Goal: Transaction & Acquisition: Book appointment/travel/reservation

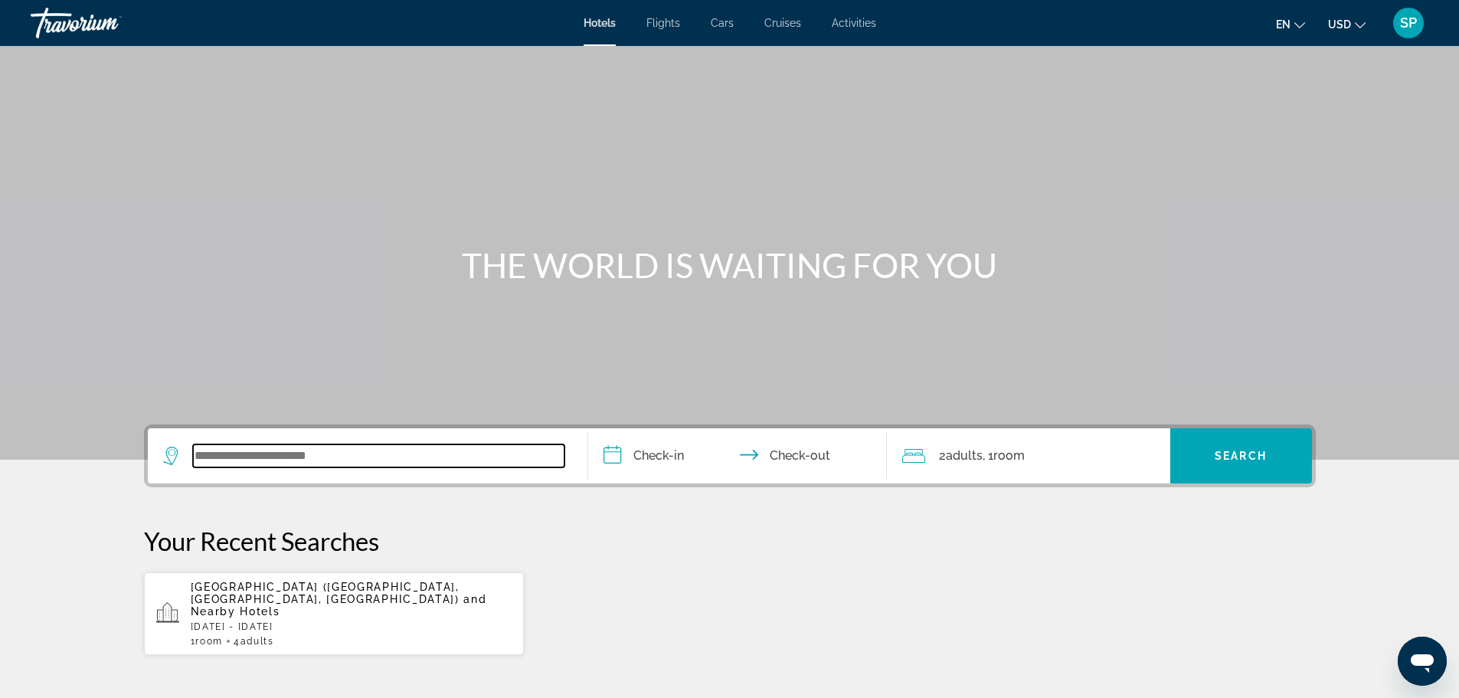
click at [353, 453] on input "Search widget" at bounding box center [378, 455] width 371 height 23
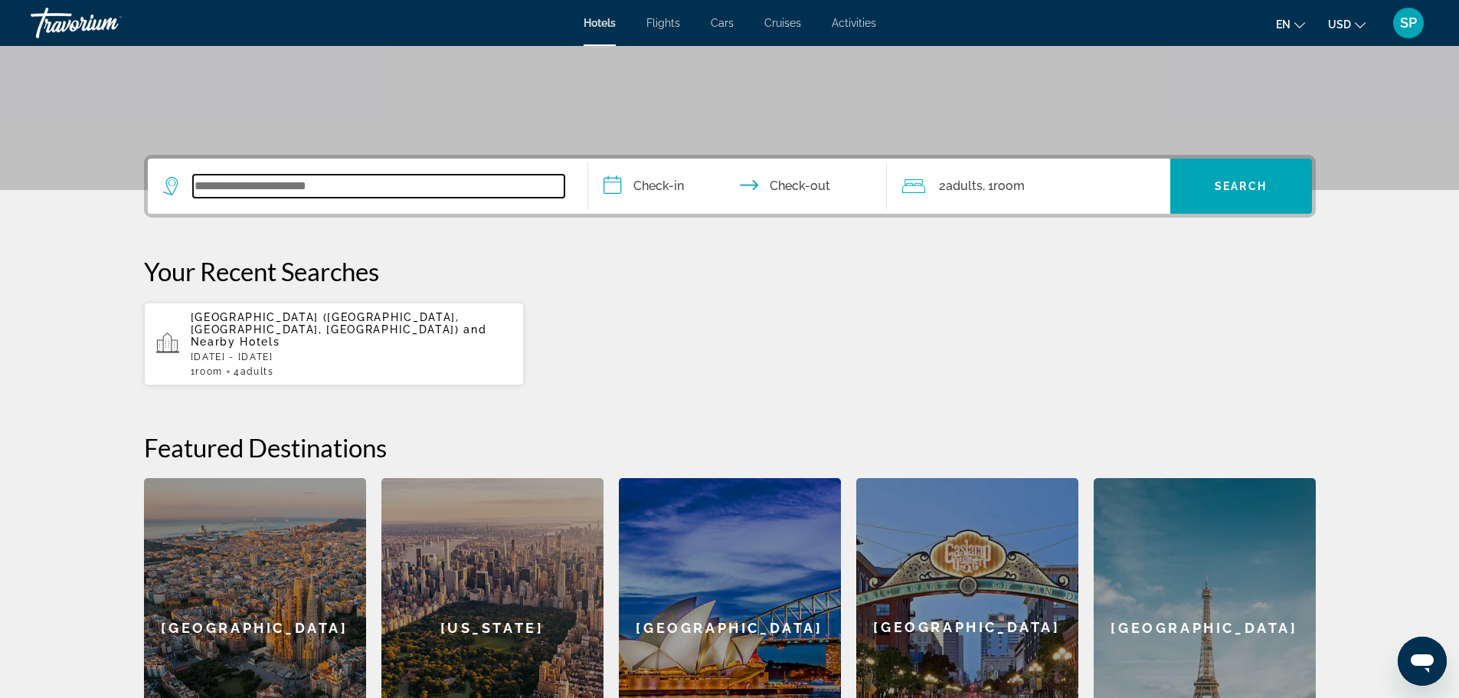
scroll to position [375, 0]
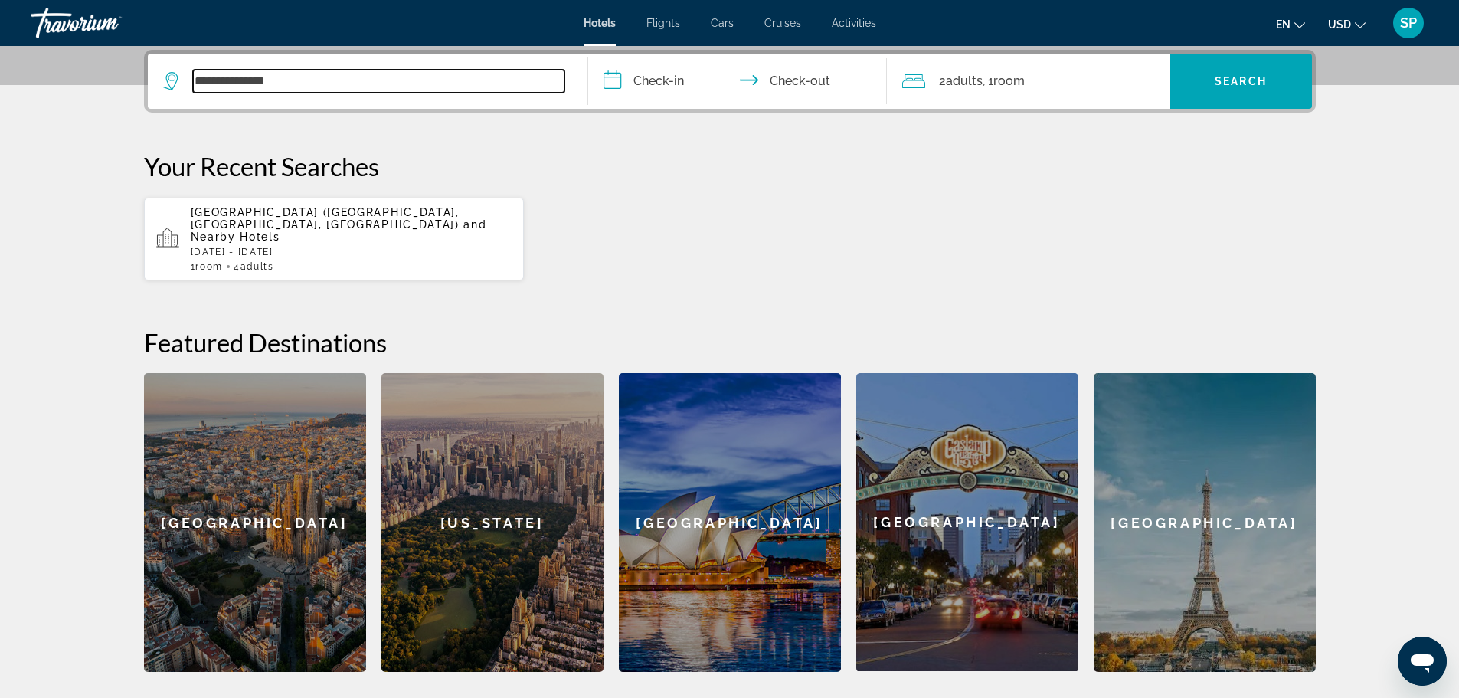
type input "**********"
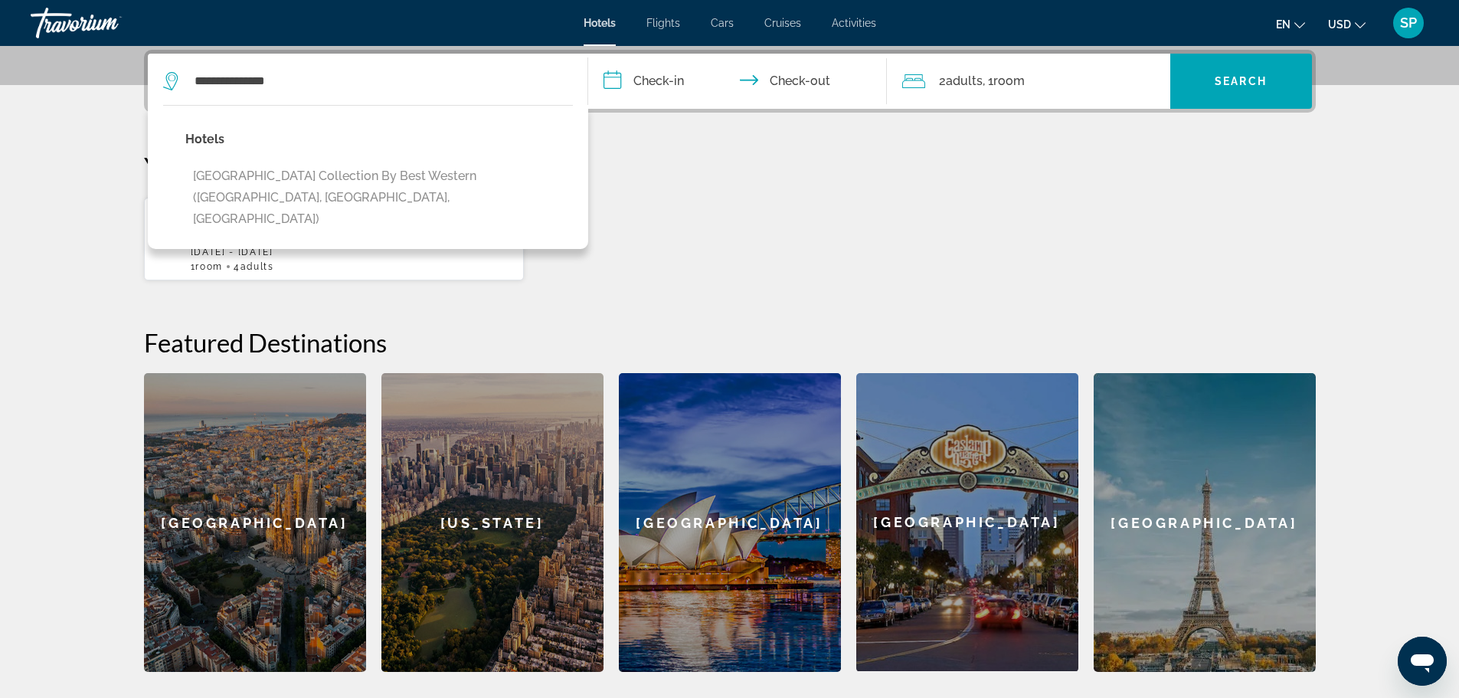
click at [774, 230] on div "[GEOGRAPHIC_DATA] ([GEOGRAPHIC_DATA], [GEOGRAPHIC_DATA], [GEOGRAPHIC_DATA]) and…" at bounding box center [730, 239] width 1172 height 84
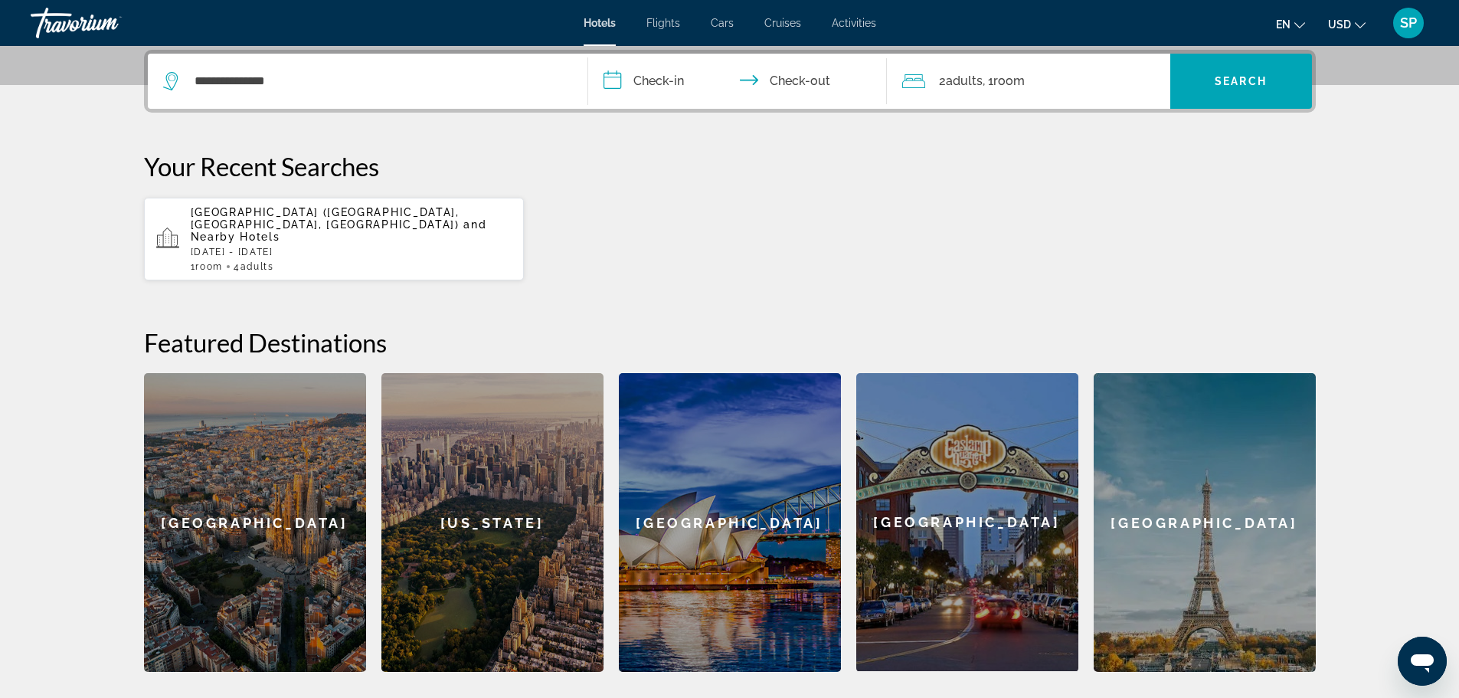
click at [663, 72] on input "**********" at bounding box center [740, 84] width 305 height 60
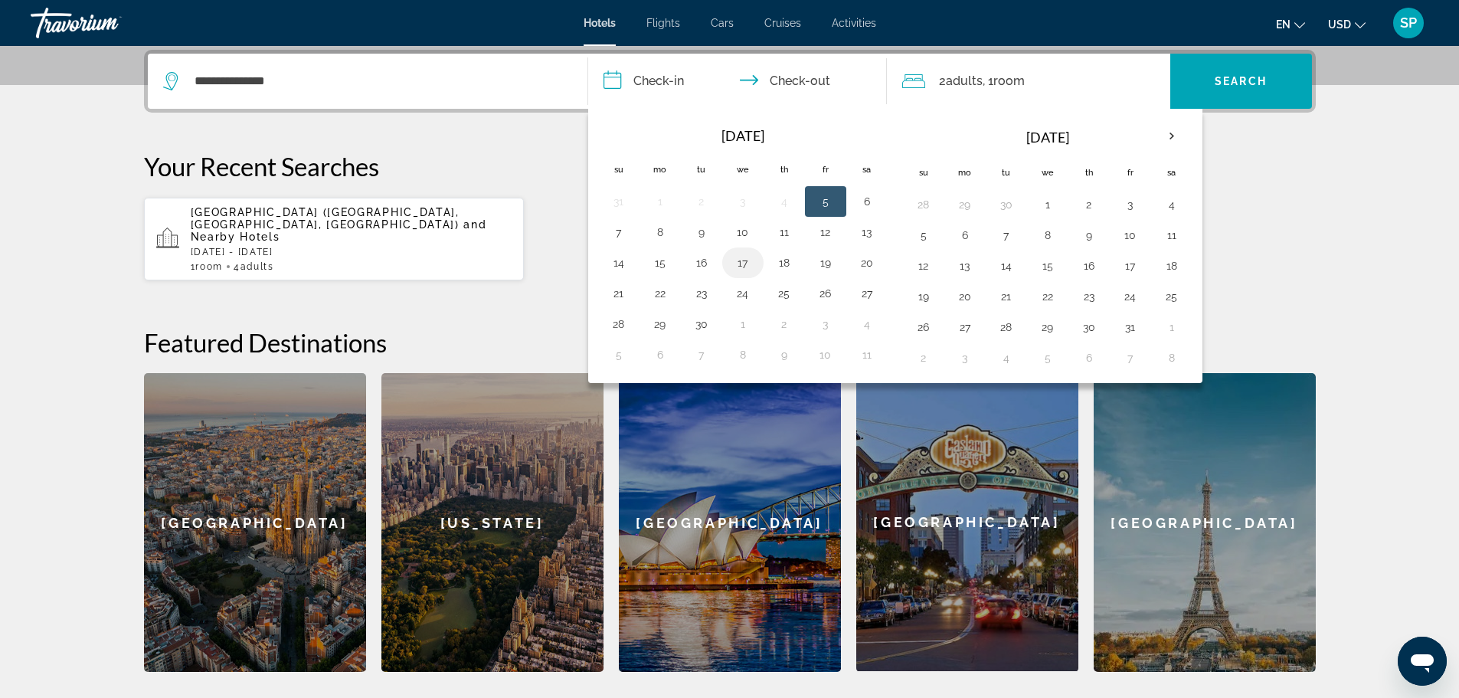
click at [732, 261] on button "17" at bounding box center [743, 262] width 25 height 21
click at [608, 289] on button "21" at bounding box center [619, 293] width 25 height 21
type input "**********"
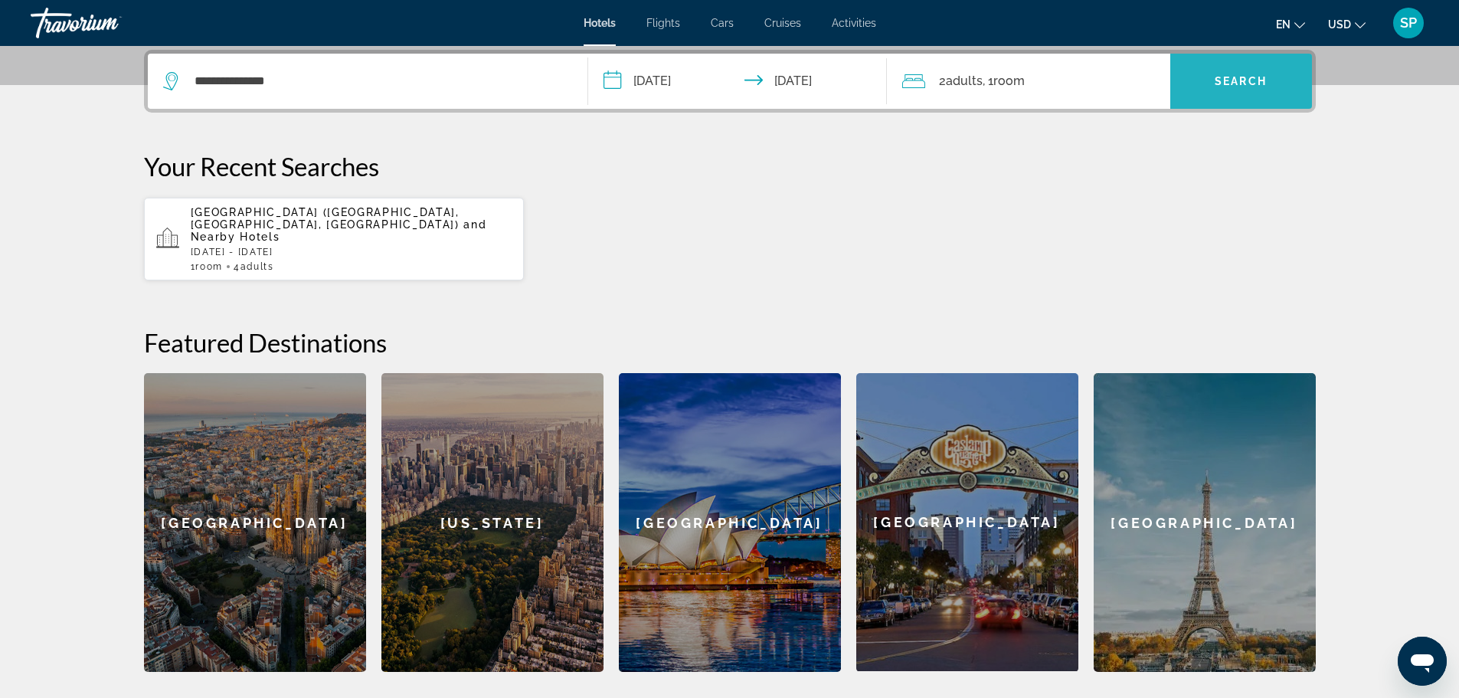
click at [1193, 80] on span "Search widget" at bounding box center [1241, 81] width 142 height 37
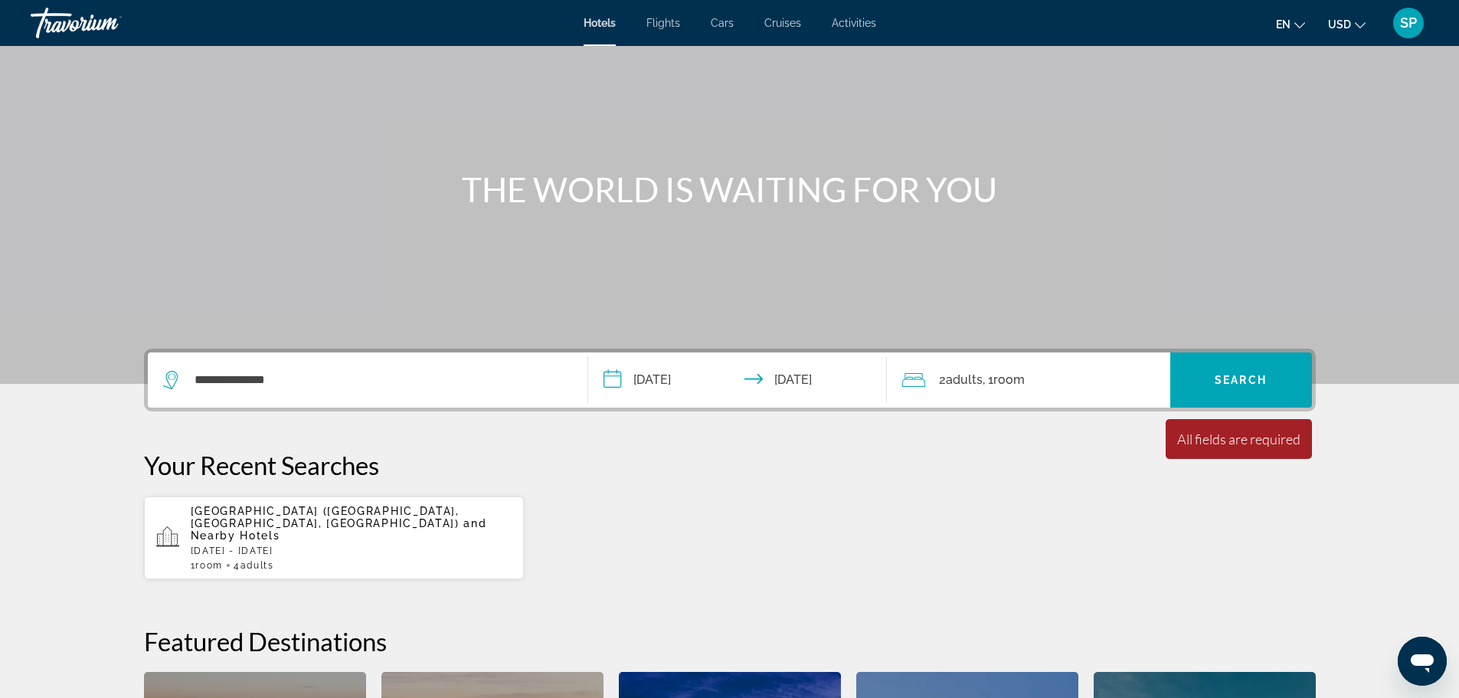
scroll to position [230, 0]
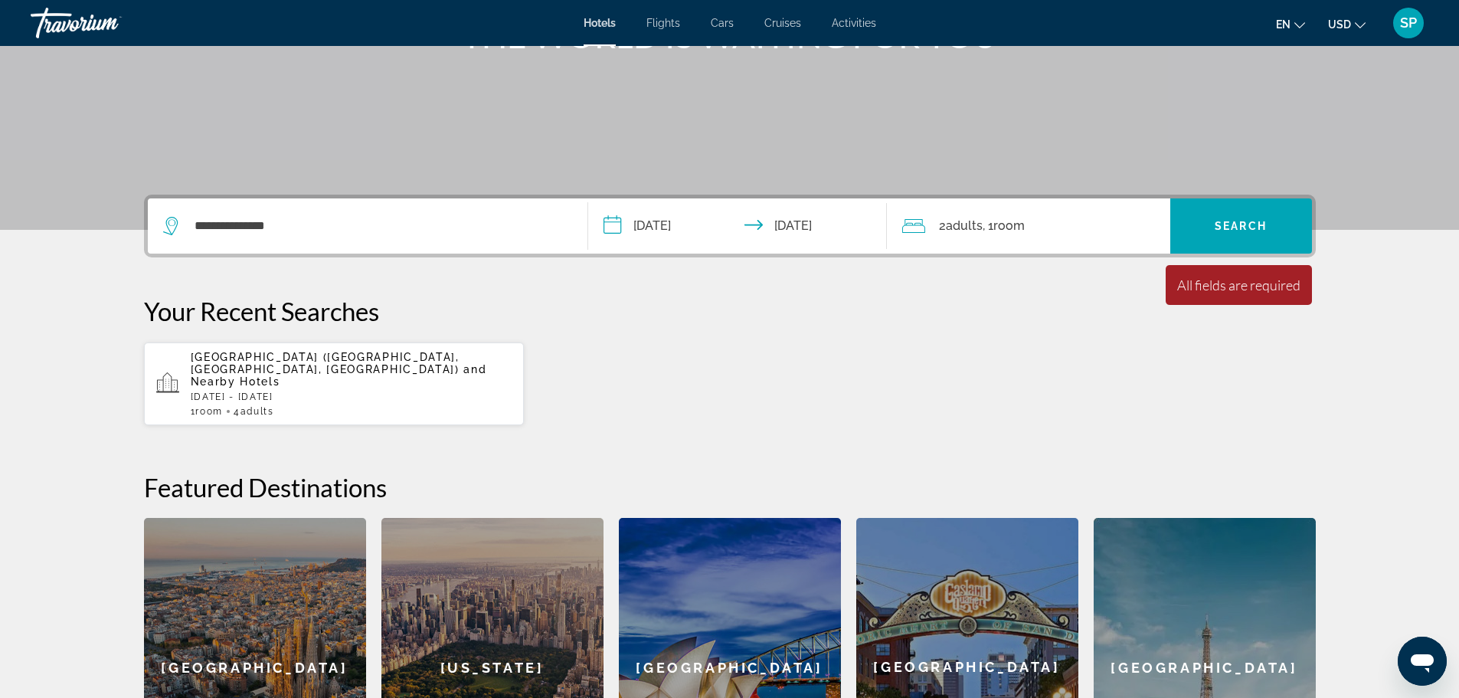
click at [390, 363] on p "[GEOGRAPHIC_DATA] ([GEOGRAPHIC_DATA], [GEOGRAPHIC_DATA], [GEOGRAPHIC_DATA]) and…" at bounding box center [352, 369] width 322 height 37
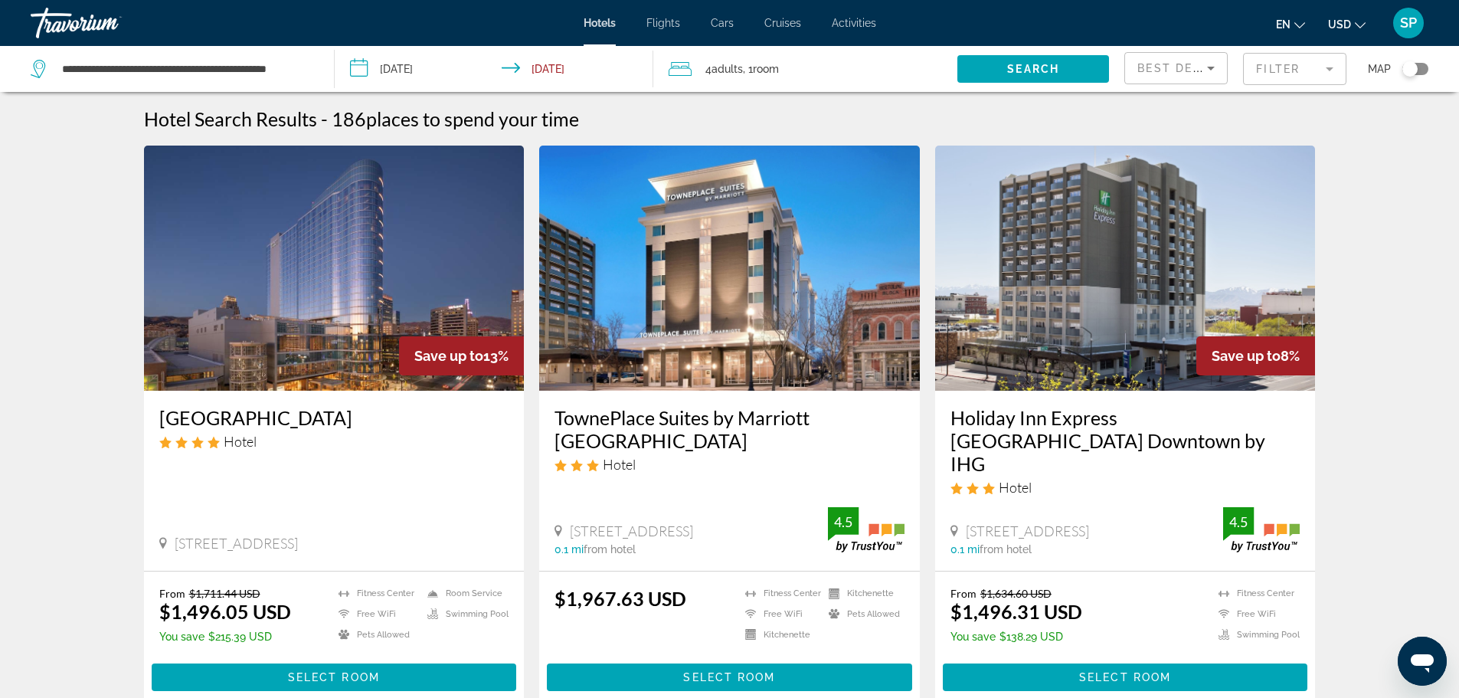
click at [1198, 75] on div "Best Deals" at bounding box center [1172, 68] width 70 height 18
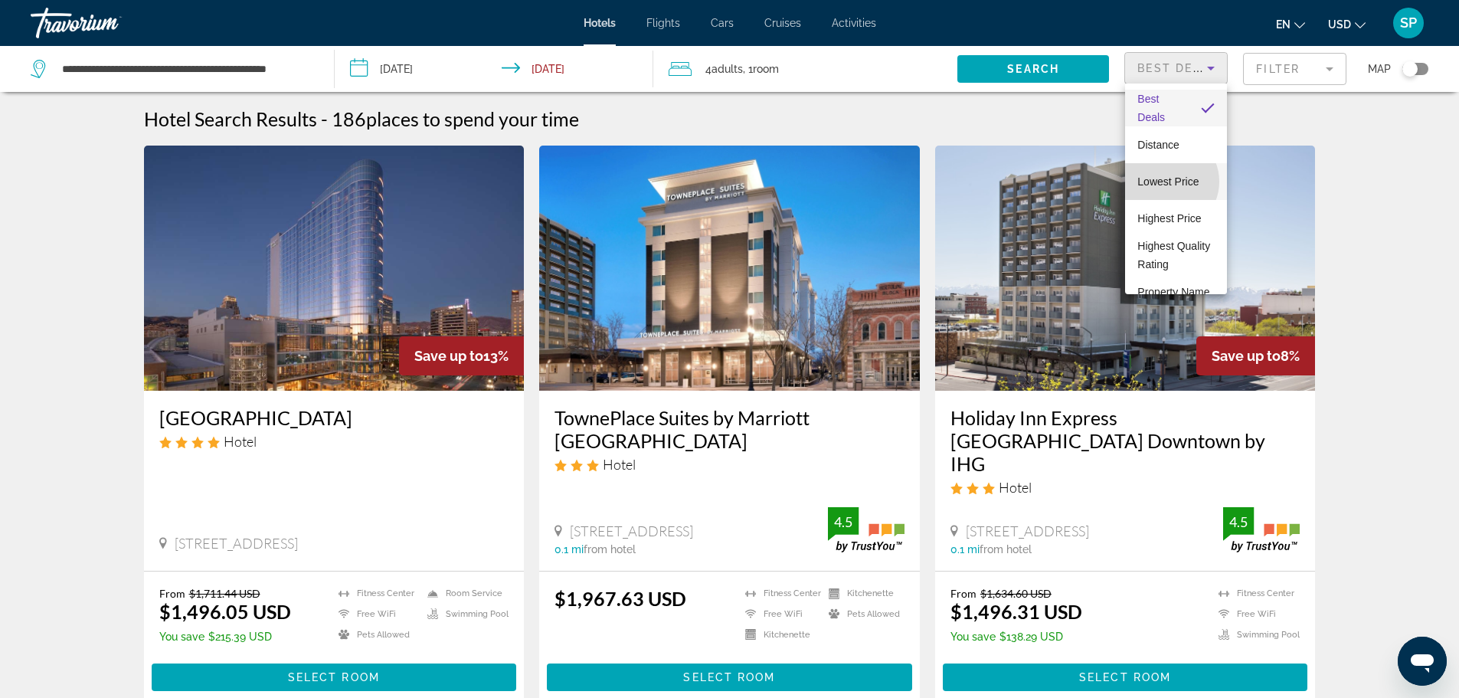
click at [1167, 182] on span "Lowest Price" at bounding box center [1167, 181] width 61 height 12
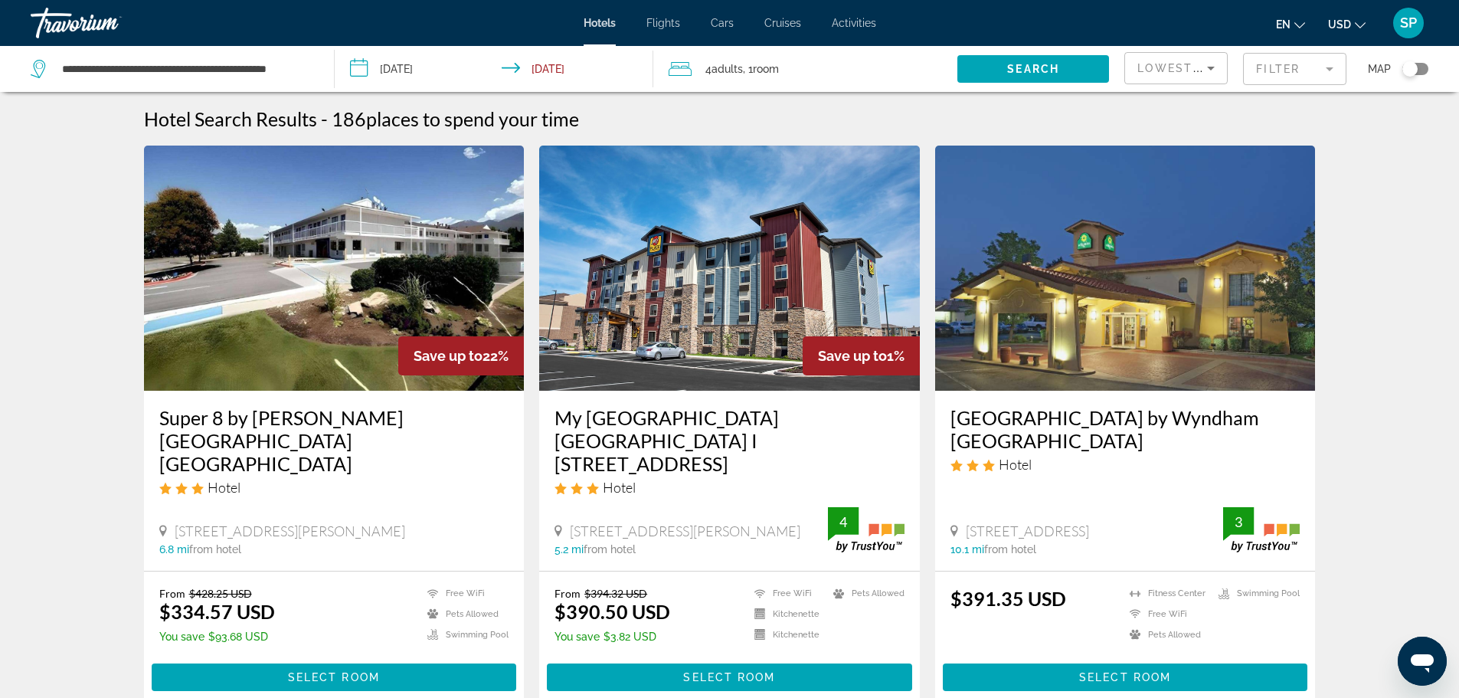
click at [1224, 67] on div "Lowest Price" at bounding box center [1176, 68] width 102 height 31
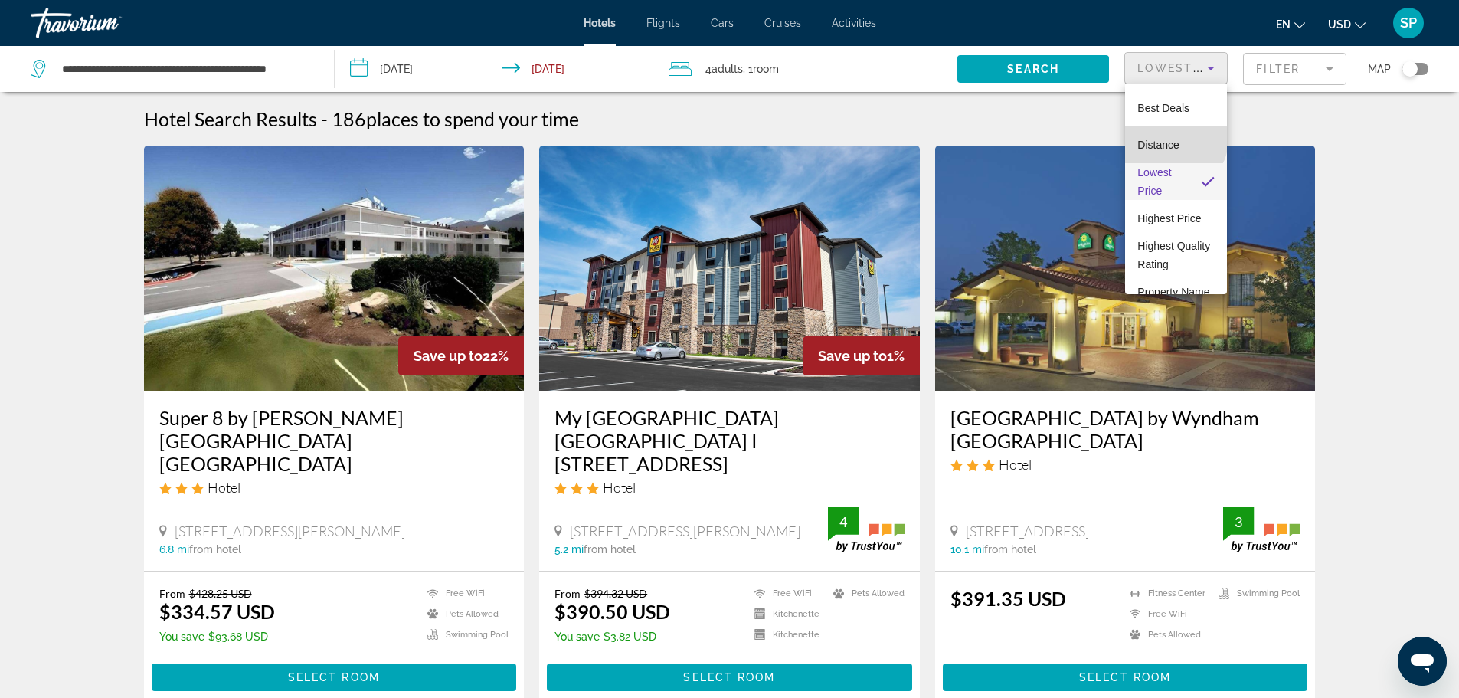
click at [1174, 139] on span "Distance" at bounding box center [1157, 145] width 41 height 12
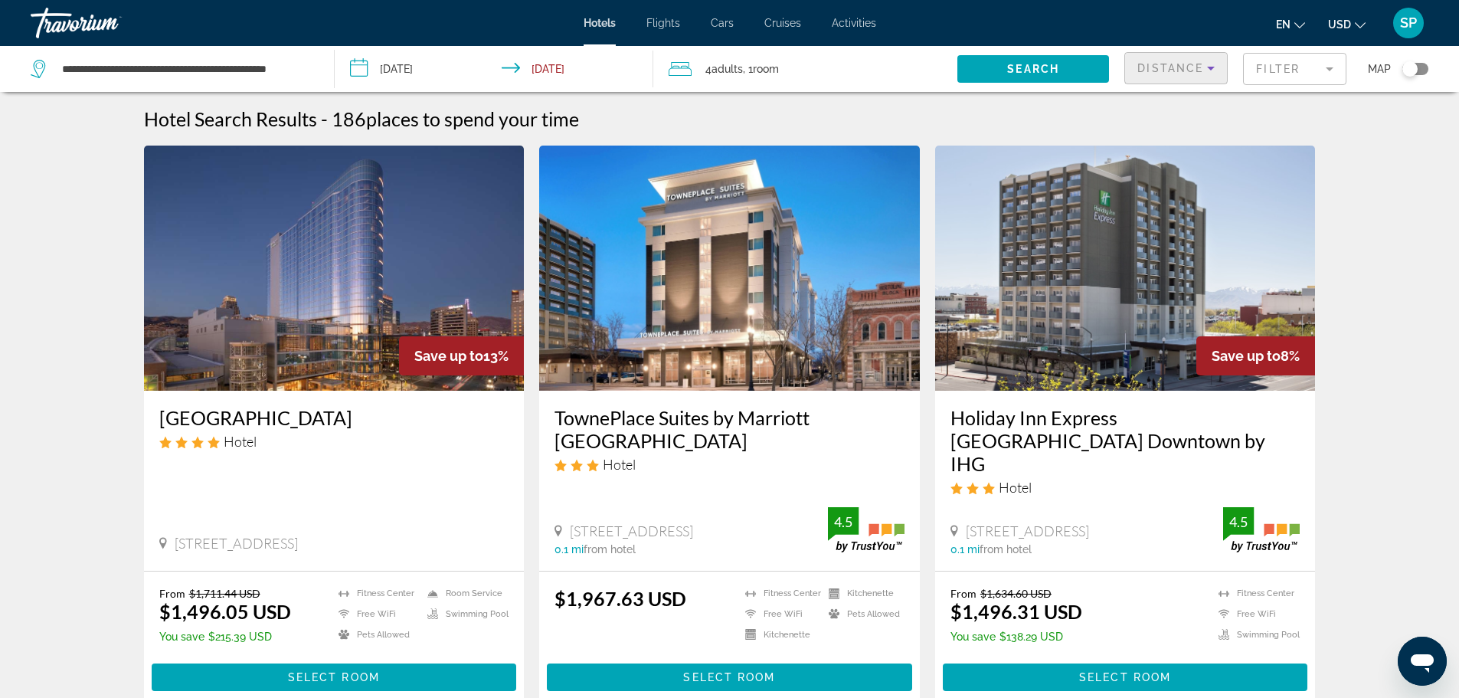
click at [1157, 70] on span "Distance" at bounding box center [1170, 68] width 66 height 12
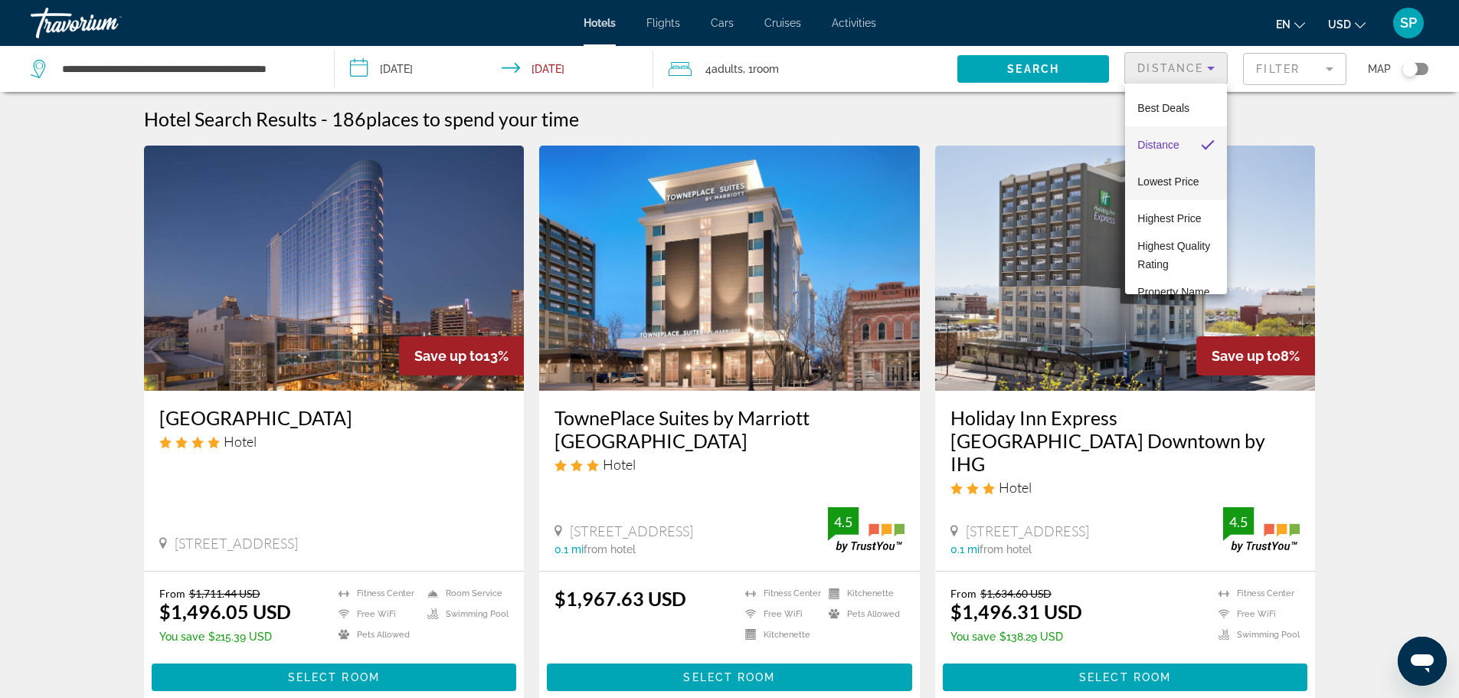
click at [1173, 190] on span "Lowest Price" at bounding box center [1167, 181] width 61 height 18
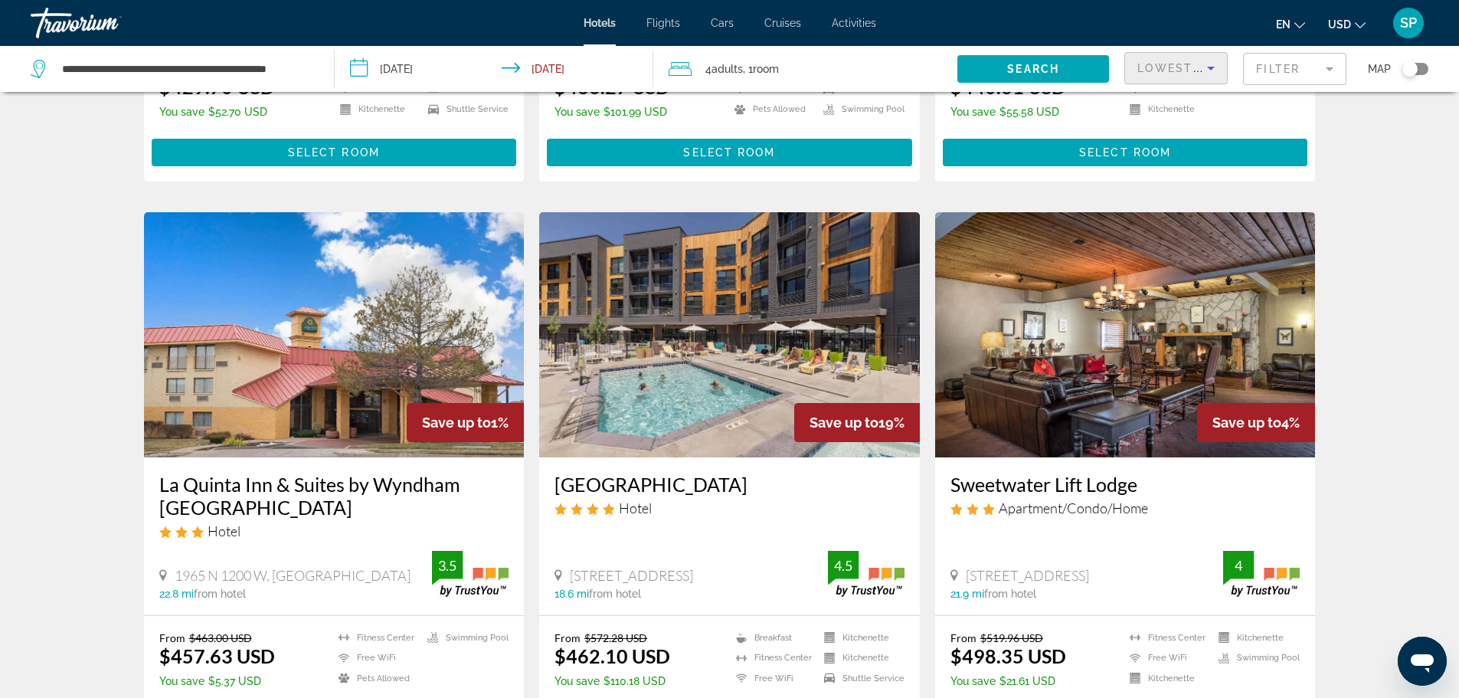
scroll to position [1972, 0]
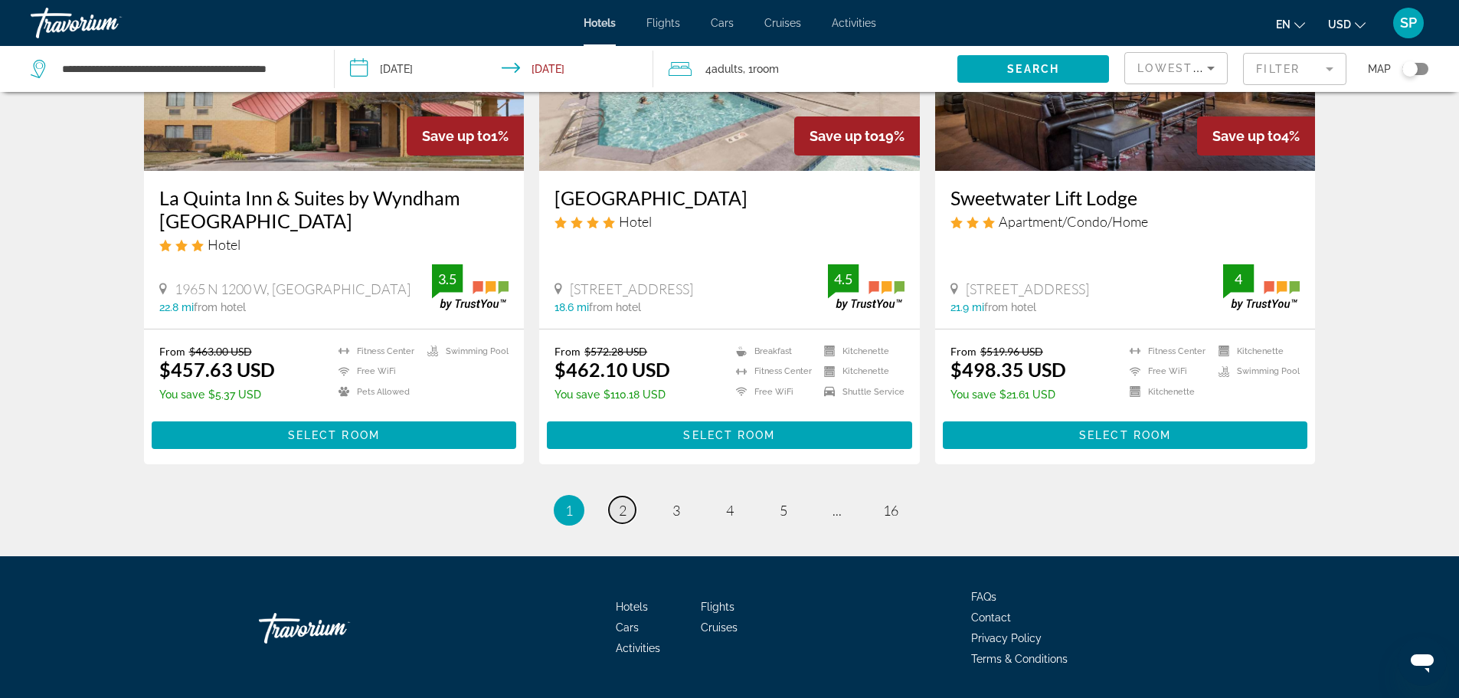
click at [626, 502] on span "2" at bounding box center [623, 510] width 8 height 17
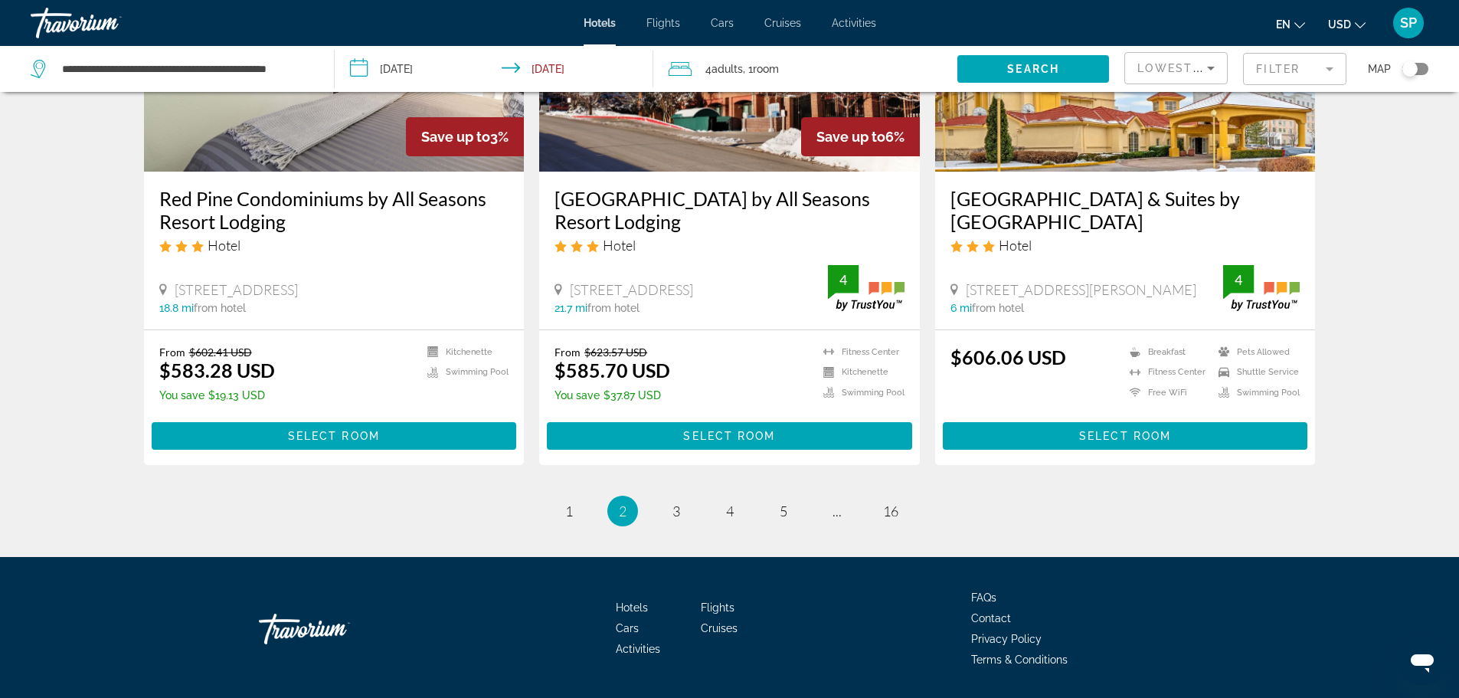
scroll to position [1972, 0]
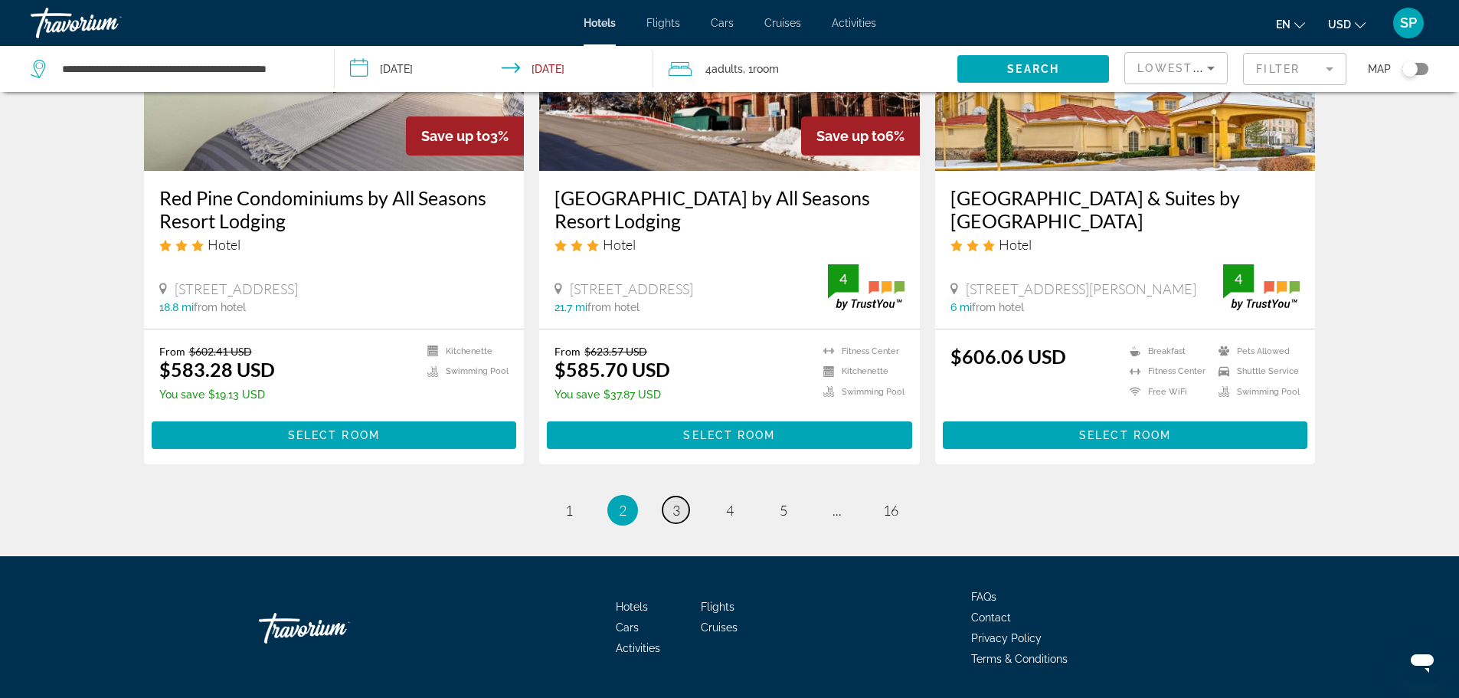
click at [684, 496] on link "page 3" at bounding box center [676, 509] width 27 height 27
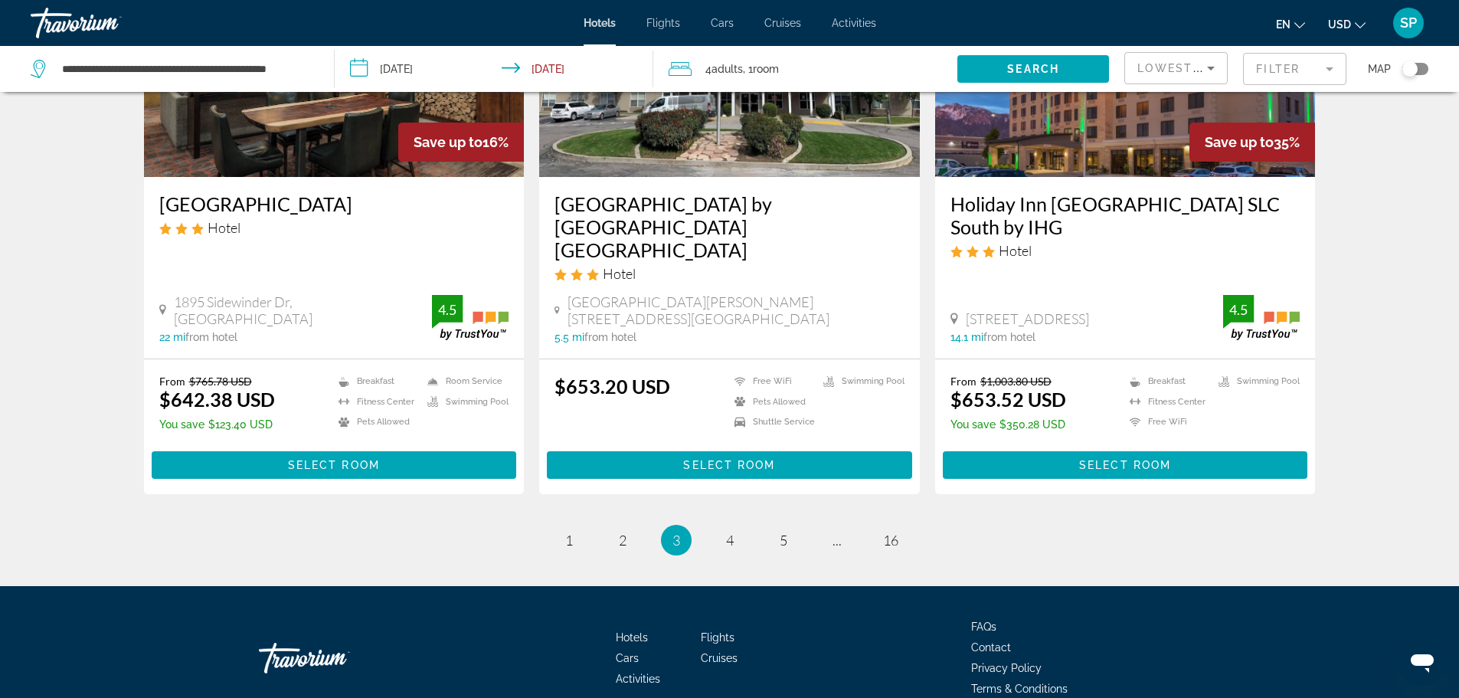
scroll to position [1972, 0]
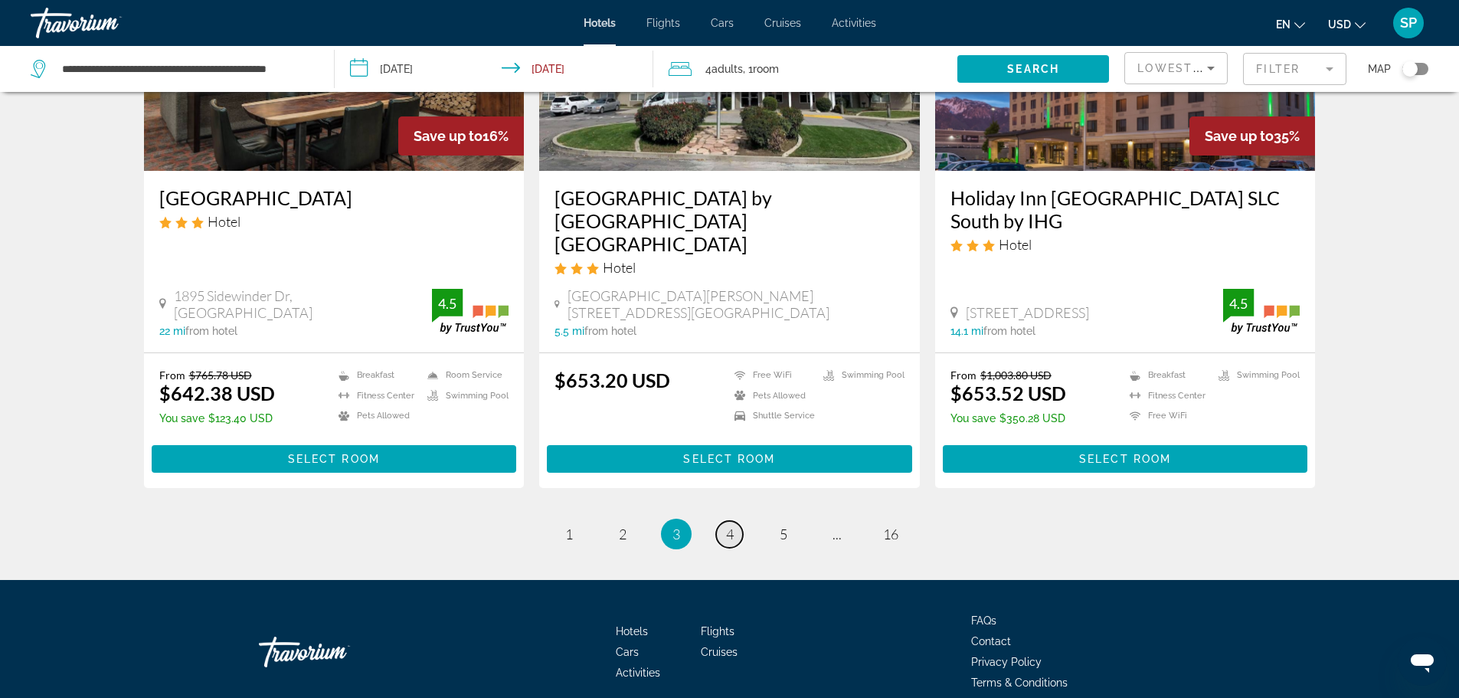
click at [735, 521] on link "page 4" at bounding box center [729, 534] width 27 height 27
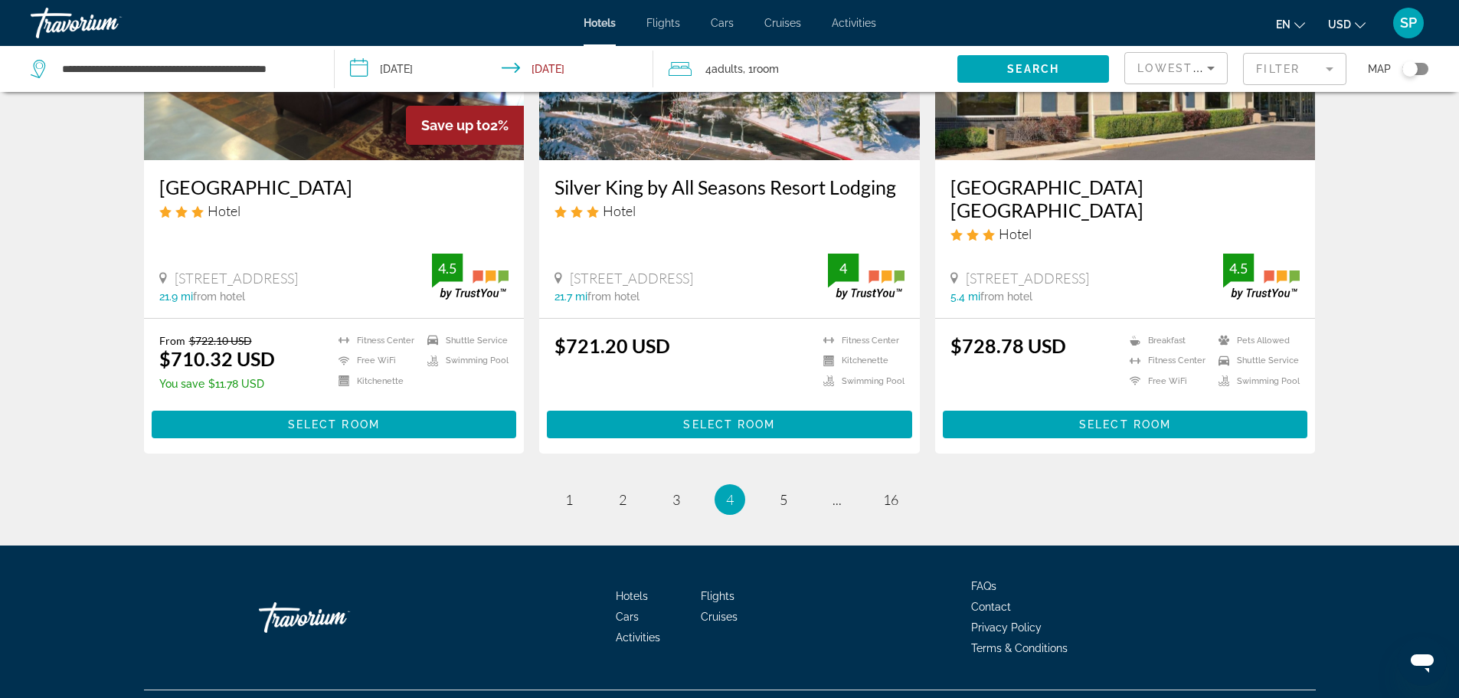
scroll to position [1956, 0]
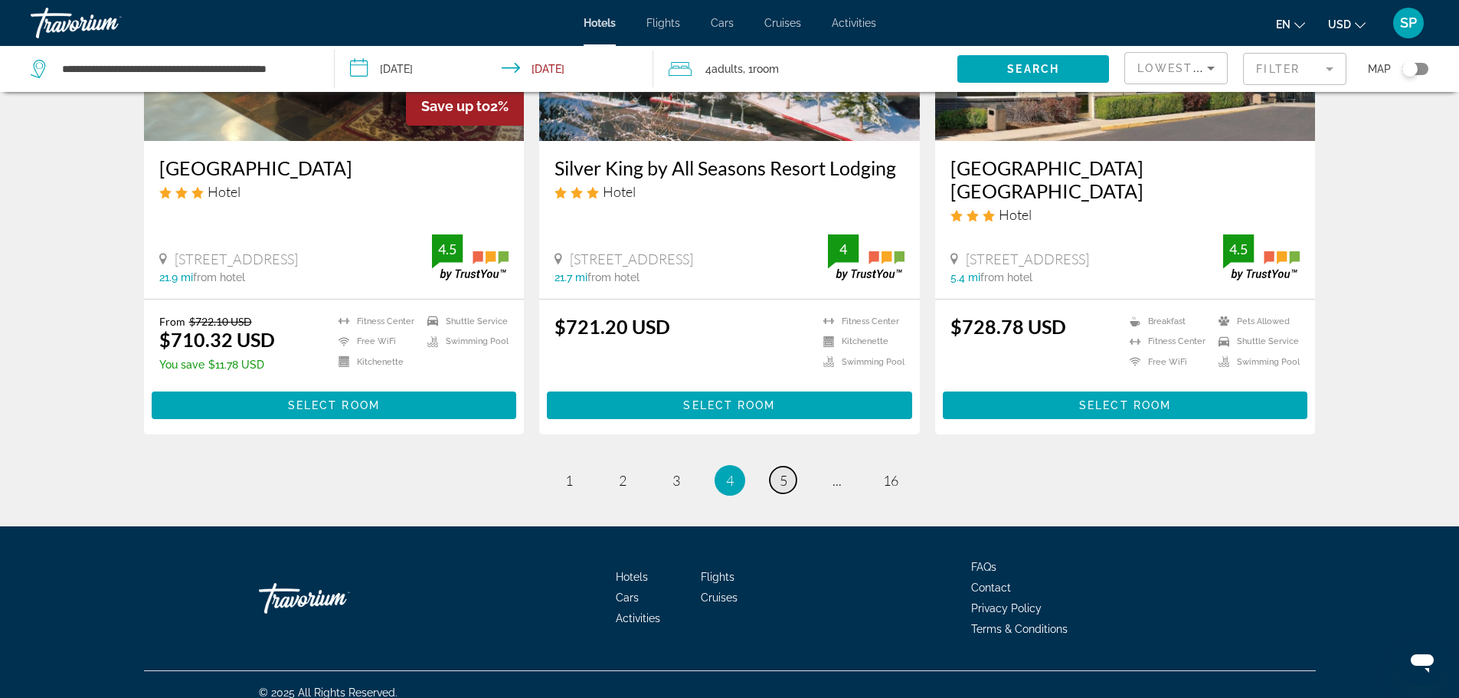
click at [781, 472] on span "5" at bounding box center [784, 480] width 8 height 17
